Goal: Transaction & Acquisition: Purchase product/service

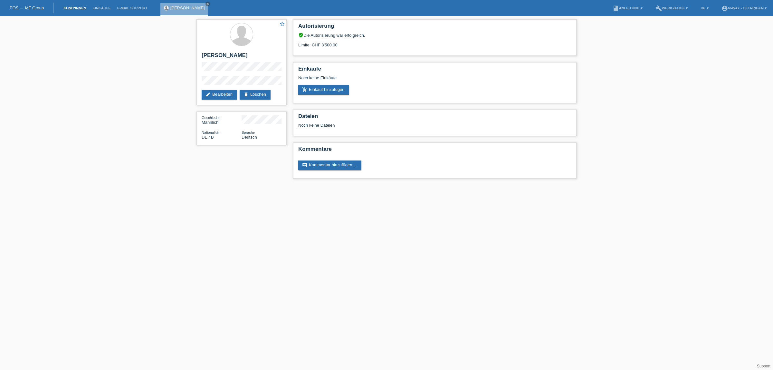
click at [65, 7] on link "Kund*innen" at bounding box center [74, 8] width 29 height 4
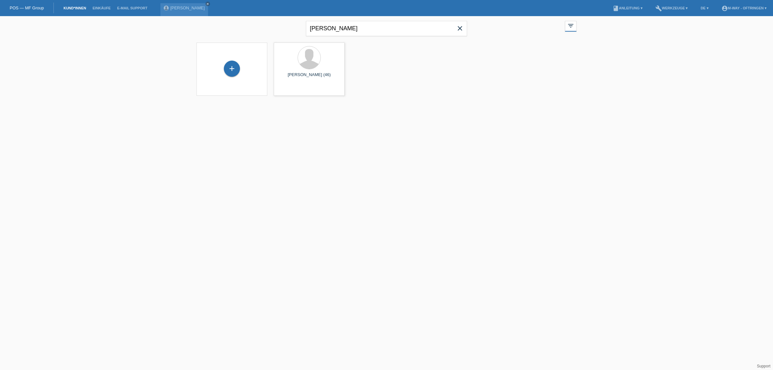
click at [460, 29] on icon "close" at bounding box center [460, 28] width 8 height 8
type input "erol"
click at [328, 61] on div at bounding box center [309, 58] width 61 height 24
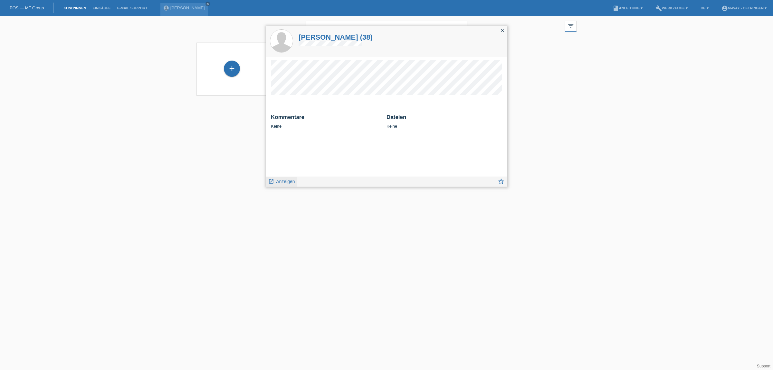
click at [290, 180] on span "Anzeigen" at bounding box center [285, 181] width 19 height 5
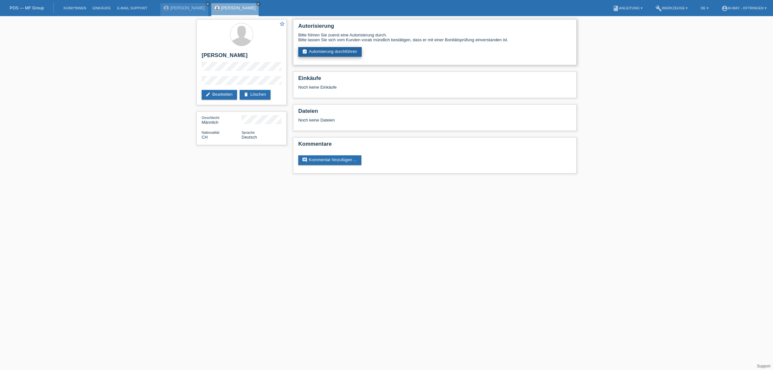
click at [325, 49] on link "assignment_turned_in Autorisierung durchführen" at bounding box center [329, 52] width 63 height 10
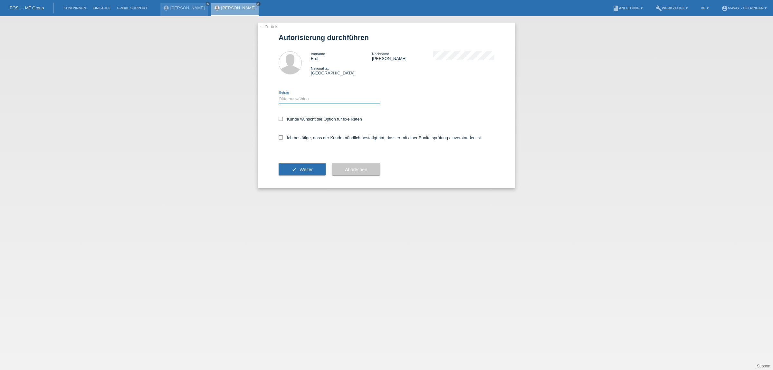
click at [332, 101] on select "Bitte auswählen CHF 1.00 - CHF 499.00 CHF 500.00 - CHF 1'999.00 CHF 2'000.00 - …" at bounding box center [328, 99] width 101 height 8
select select "3"
click at [278, 95] on select "Bitte auswählen CHF 1.00 - CHF 499.00 CHF 500.00 - CHF 1'999.00 CHF 2'000.00 - …" at bounding box center [328, 99] width 101 height 8
click at [312, 121] on label "Kunde wünscht die Option für fixe Raten" at bounding box center [319, 119] width 83 height 5
click at [283, 121] on input "Kunde wünscht die Option für fixe Raten" at bounding box center [280, 119] width 4 height 4
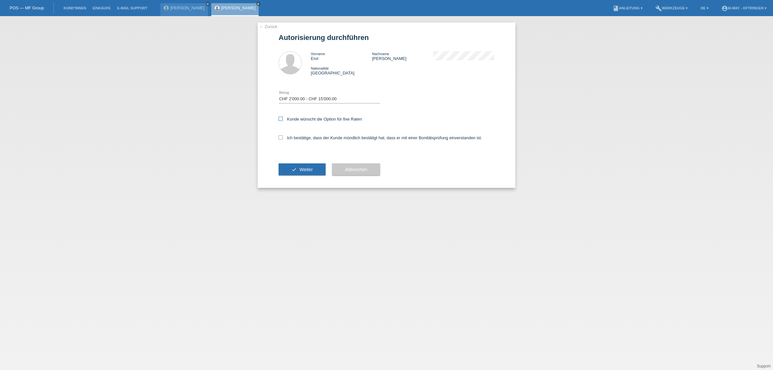
checkbox input "true"
click at [308, 137] on label "Ich bestätige, dass der Kunde mündlich bestätigt hat, dass er mit einer Bonität…" at bounding box center [379, 137] width 203 height 5
click at [283, 137] on input "Ich bestätige, dass der Kunde mündlich bestätigt hat, dass er mit einer Bonität…" at bounding box center [280, 137] width 4 height 4
checkbox input "true"
click at [315, 165] on button "check Weiter" at bounding box center [301, 169] width 47 height 12
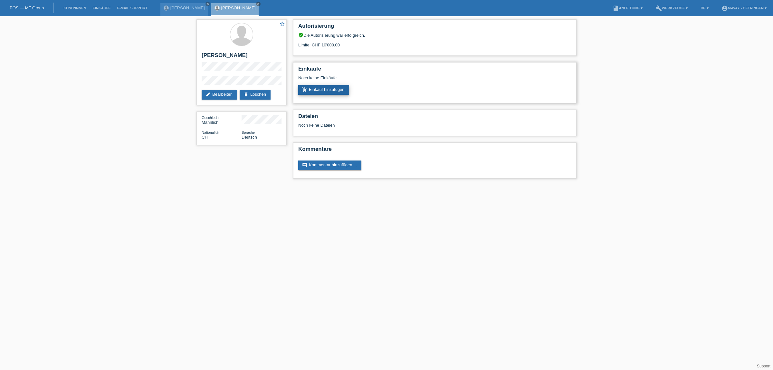
click at [339, 88] on link "add_shopping_cart Einkauf hinzufügen" at bounding box center [323, 90] width 51 height 10
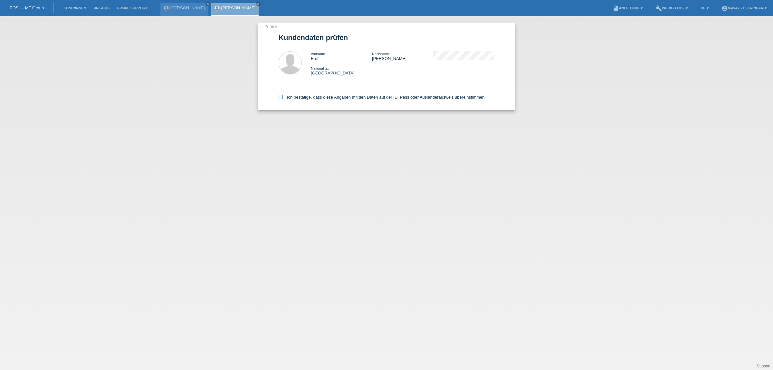
click at [416, 95] on label "Ich bestätige, dass diese Angaben mit den Daten auf der ID, Pass oder Ausländer…" at bounding box center [381, 97] width 207 height 5
click at [282, 95] on icon at bounding box center [280, 97] width 4 height 4
click at [282, 95] on input "Ich bestätige, dass diese Angaben mit den Daten auf der ID, Pass oder Ausländer…" at bounding box center [280, 97] width 4 height 4
checkbox input "true"
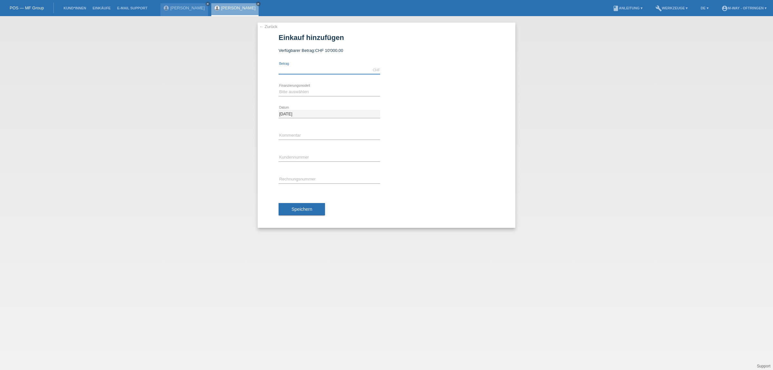
click at [369, 70] on input "text" at bounding box center [328, 70] width 101 height 8
type input "2449.20"
click at [345, 89] on select "Bitte auswählen Fixe Raten Kauf auf Rechnung mit Teilzahlungsoption" at bounding box center [328, 92] width 101 height 8
select select "77"
click at [278, 88] on select "Bitte auswählen Fixe Raten Kauf auf Rechnung mit Teilzahlungsoption" at bounding box center [328, 92] width 101 height 8
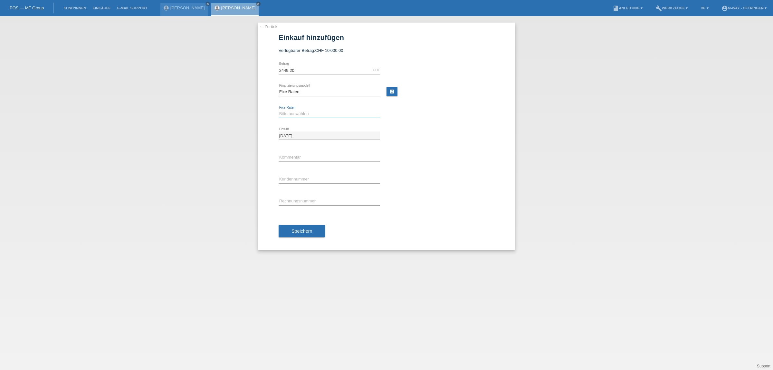
click at [333, 115] on select "Bitte auswählen 4 Raten 5 Raten 6 Raten 7 Raten 8 Raten 9 Raten 10 Raten 11 Rat…" at bounding box center [328, 114] width 101 height 8
select select "202"
click at [278, 110] on select "Bitte auswählen 4 Raten 5 Raten 6 Raten 7 Raten 8 Raten 9 Raten 10 Raten 11 Rat…" at bounding box center [328, 114] width 101 height 8
click at [307, 180] on input "text" at bounding box center [328, 179] width 101 height 8
type input "K194209"
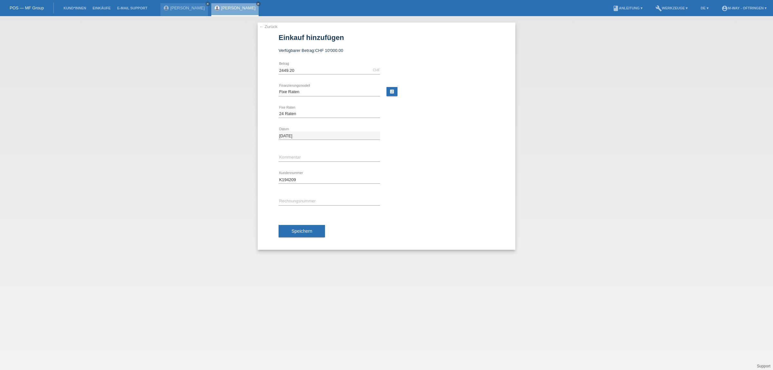
click at [313, 231] on button "Speichern" at bounding box center [301, 231] width 46 height 12
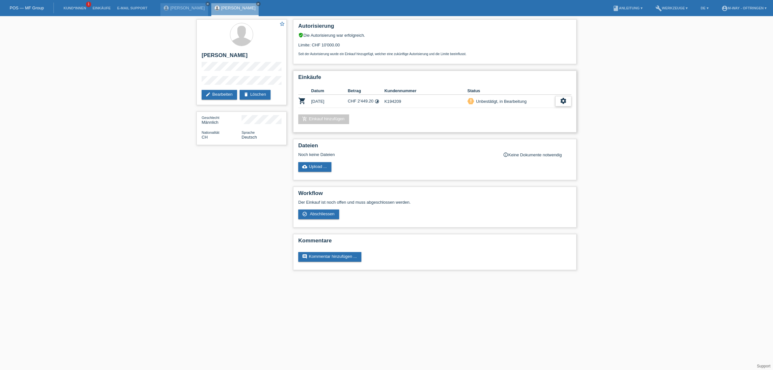
click at [566, 100] on icon "settings" at bounding box center [562, 100] width 7 height 7
click at [547, 119] on div "description AGB herunterladen get_app" at bounding box center [529, 119] width 81 height 10
click at [520, 126] on div "Einkäufe Datum Betrag Kundennummer Status shopping_cart 16.09.2025 CHF 2'449.20…" at bounding box center [434, 101] width 283 height 62
click at [567, 100] on div "settings" at bounding box center [563, 101] width 16 height 10
click at [519, 127] on span "Abschliessen" at bounding box center [511, 129] width 27 height 8
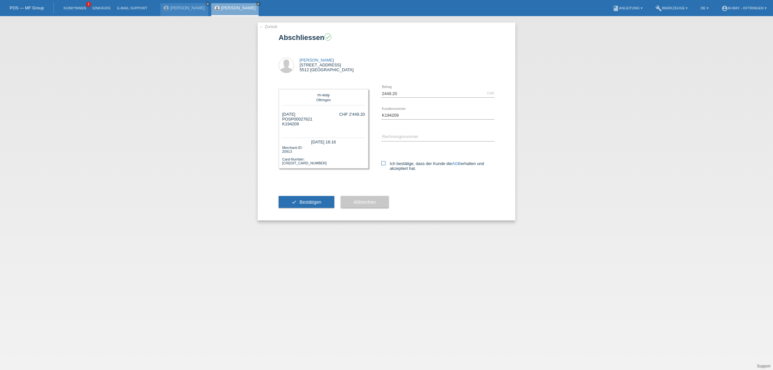
click at [384, 164] on icon at bounding box center [383, 163] width 4 height 4
click at [384, 164] on input "Ich bestätige, dass der Kunde die AGB erhalten und akzeptiert hat." at bounding box center [383, 163] width 4 height 4
checkbox input "true"
click at [315, 200] on span "Bestätigen" at bounding box center [310, 201] width 22 height 5
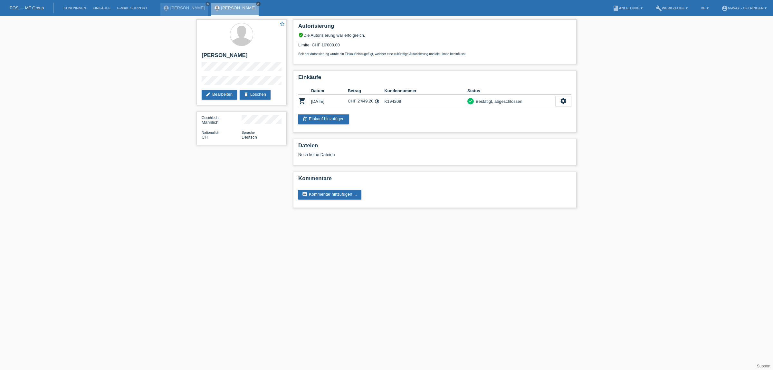
click at [257, 3] on icon "close" at bounding box center [258, 3] width 3 height 3
click at [182, 9] on link "[PERSON_NAME]" at bounding box center [187, 7] width 34 height 5
